Goal: Task Accomplishment & Management: Manage account settings

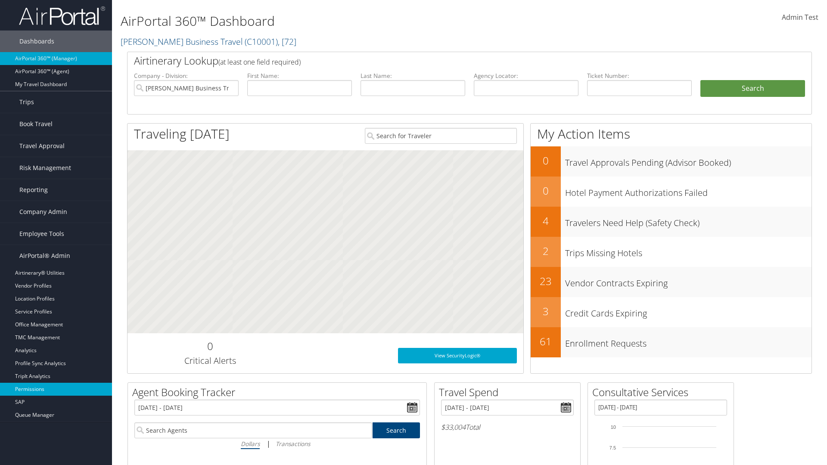
click at [56, 389] on link "Permissions" at bounding box center [56, 389] width 112 height 13
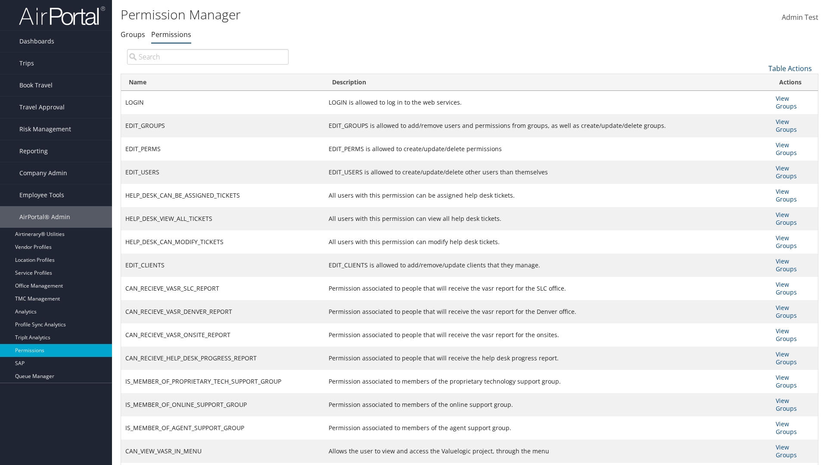
click at [790, 68] on link "Table Actions" at bounding box center [789, 68] width 43 height 9
click at [761, 81] on link "New Record" at bounding box center [760, 81] width 113 height 15
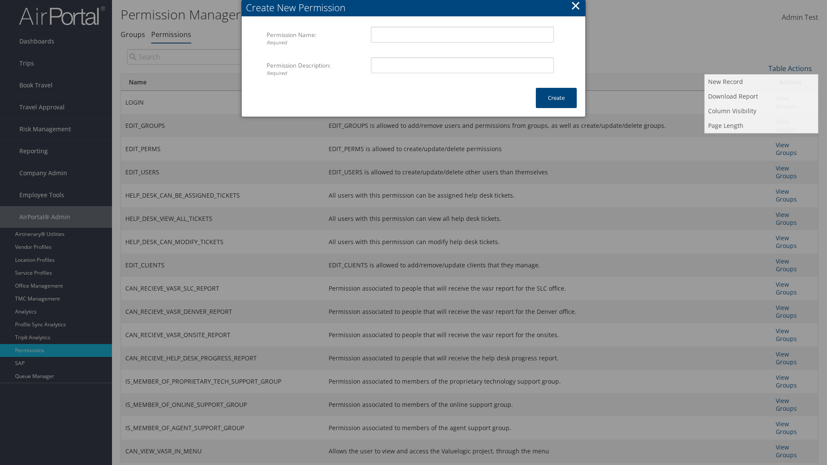
click at [575, 7] on button "×" at bounding box center [575, 5] width 10 height 17
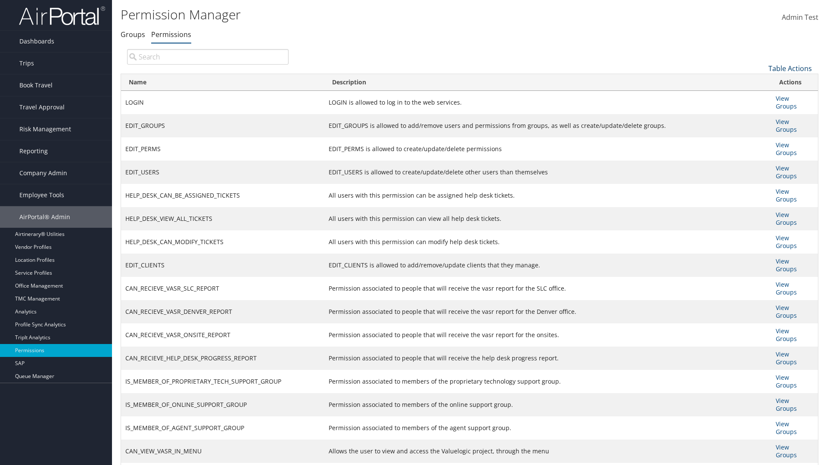
click at [790, 68] on link "Table Actions" at bounding box center [789, 68] width 43 height 9
click at [761, 82] on link "Name" at bounding box center [760, 82] width 113 height 15
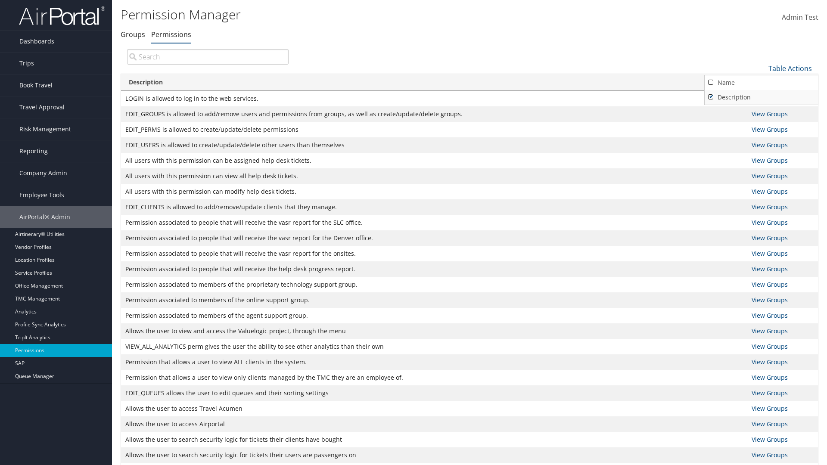
click at [761, 97] on link "Description" at bounding box center [760, 97] width 113 height 15
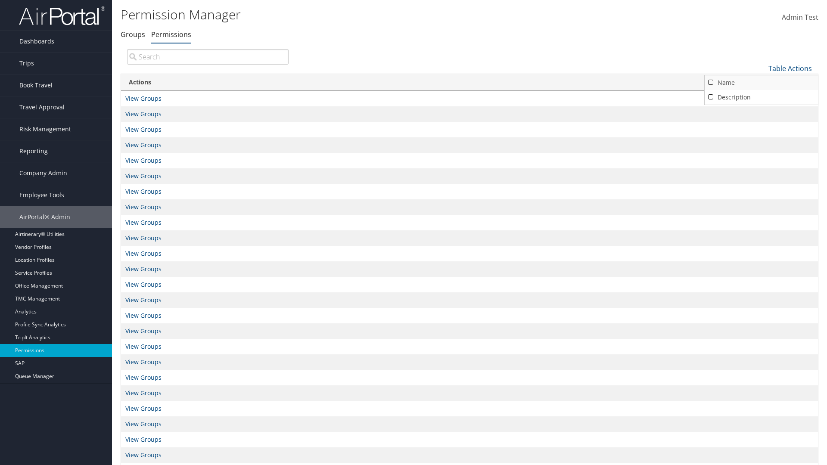
click at [761, 82] on link "Name" at bounding box center [760, 82] width 113 height 15
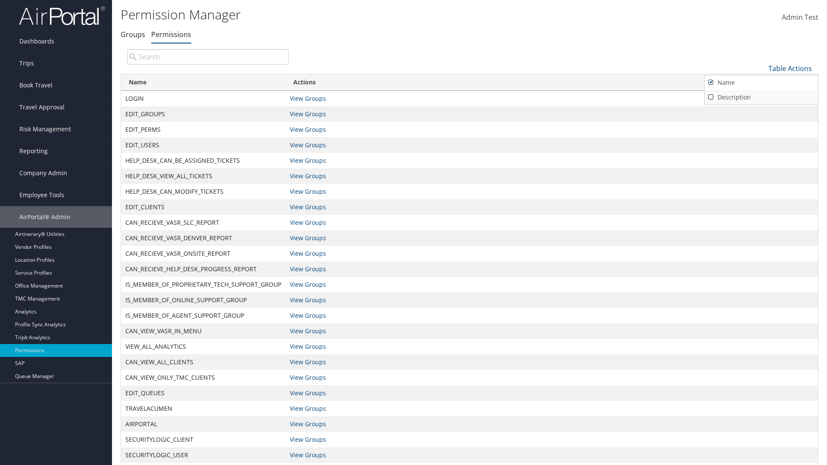
click at [761, 97] on link "Description" at bounding box center [760, 97] width 113 height 15
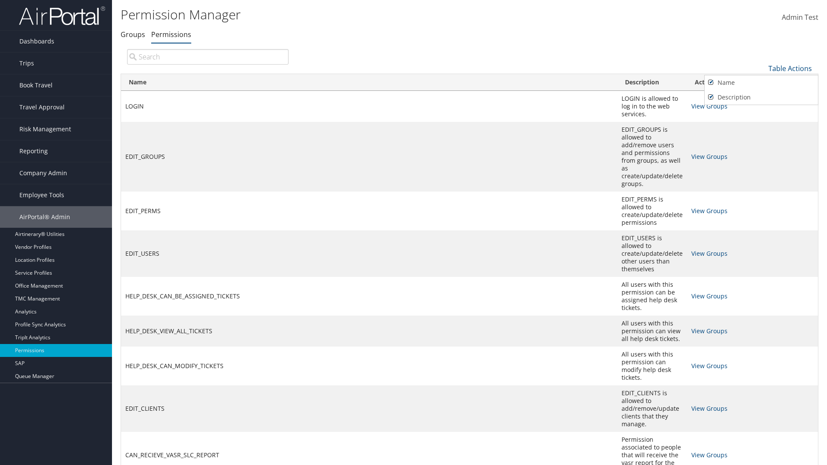
click at [413, 232] on div at bounding box center [413, 232] width 827 height 465
click at [790, 68] on link "Table Actions" at bounding box center [789, 68] width 43 height 9
click at [761, 125] on link "Page Length" at bounding box center [760, 125] width 113 height 15
click at [790, 68] on link "Table Actions" at bounding box center [789, 68] width 43 height 9
click at [761, 125] on link "Page Length" at bounding box center [760, 125] width 113 height 15
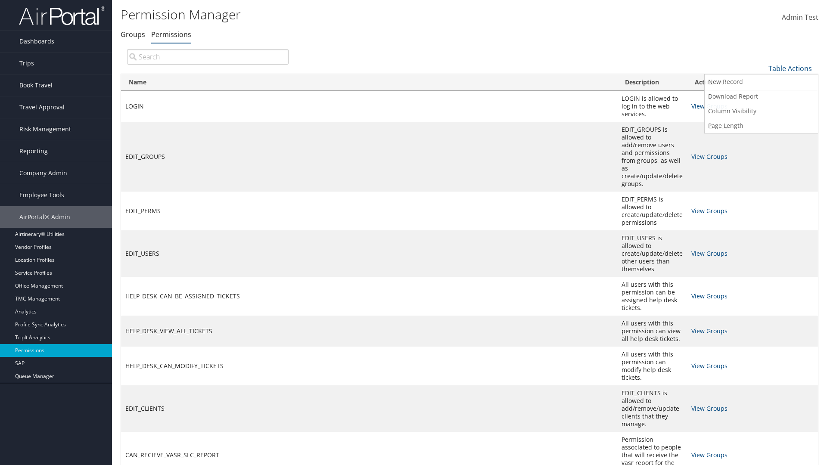
click at [761, 112] on link "50" at bounding box center [760, 112] width 113 height 15
